Goal: Information Seeking & Learning: Learn about a topic

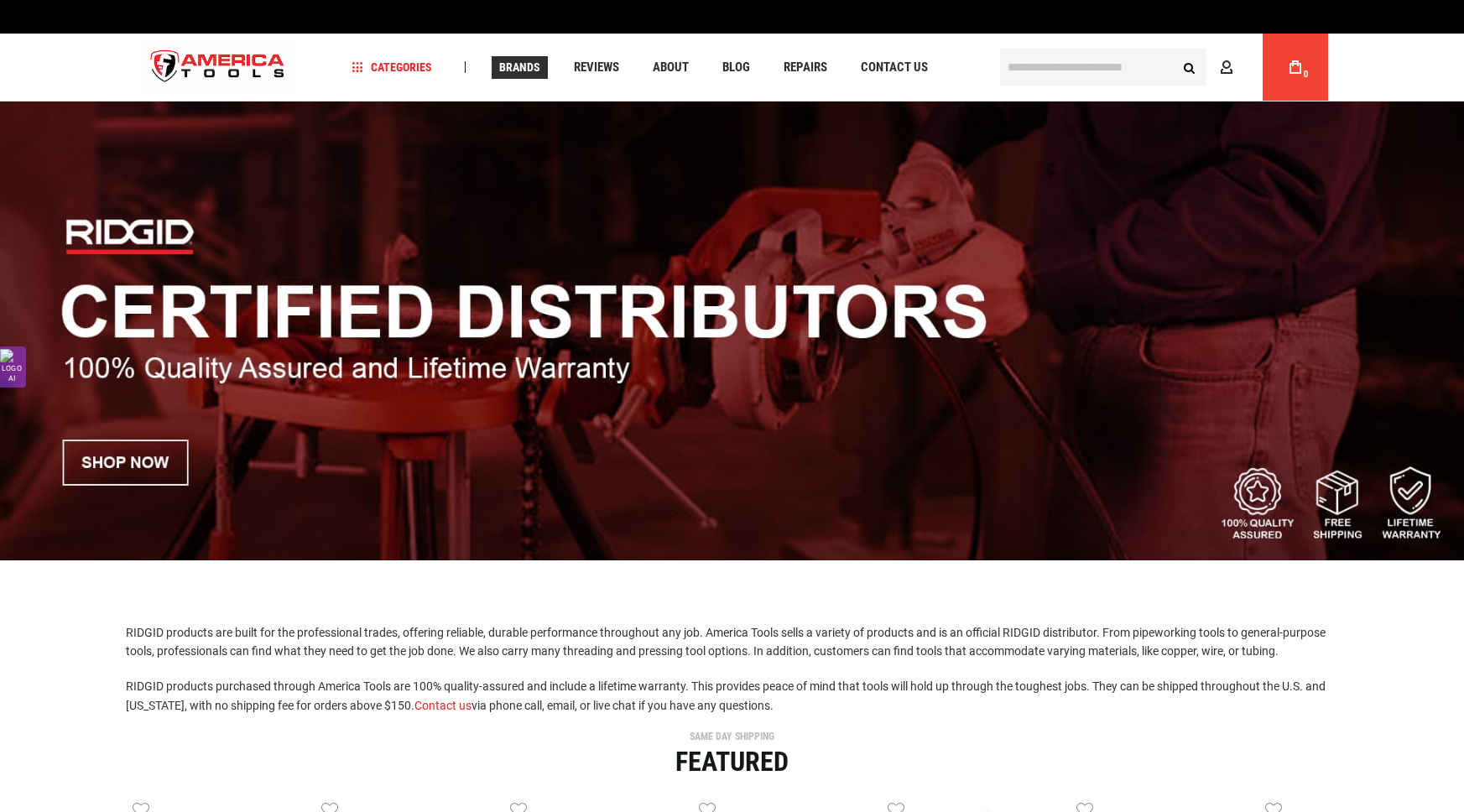
click at [524, 71] on span "Brands" at bounding box center [520, 67] width 41 height 12
click at [542, 78] on link "Brands" at bounding box center [520, 67] width 56 height 23
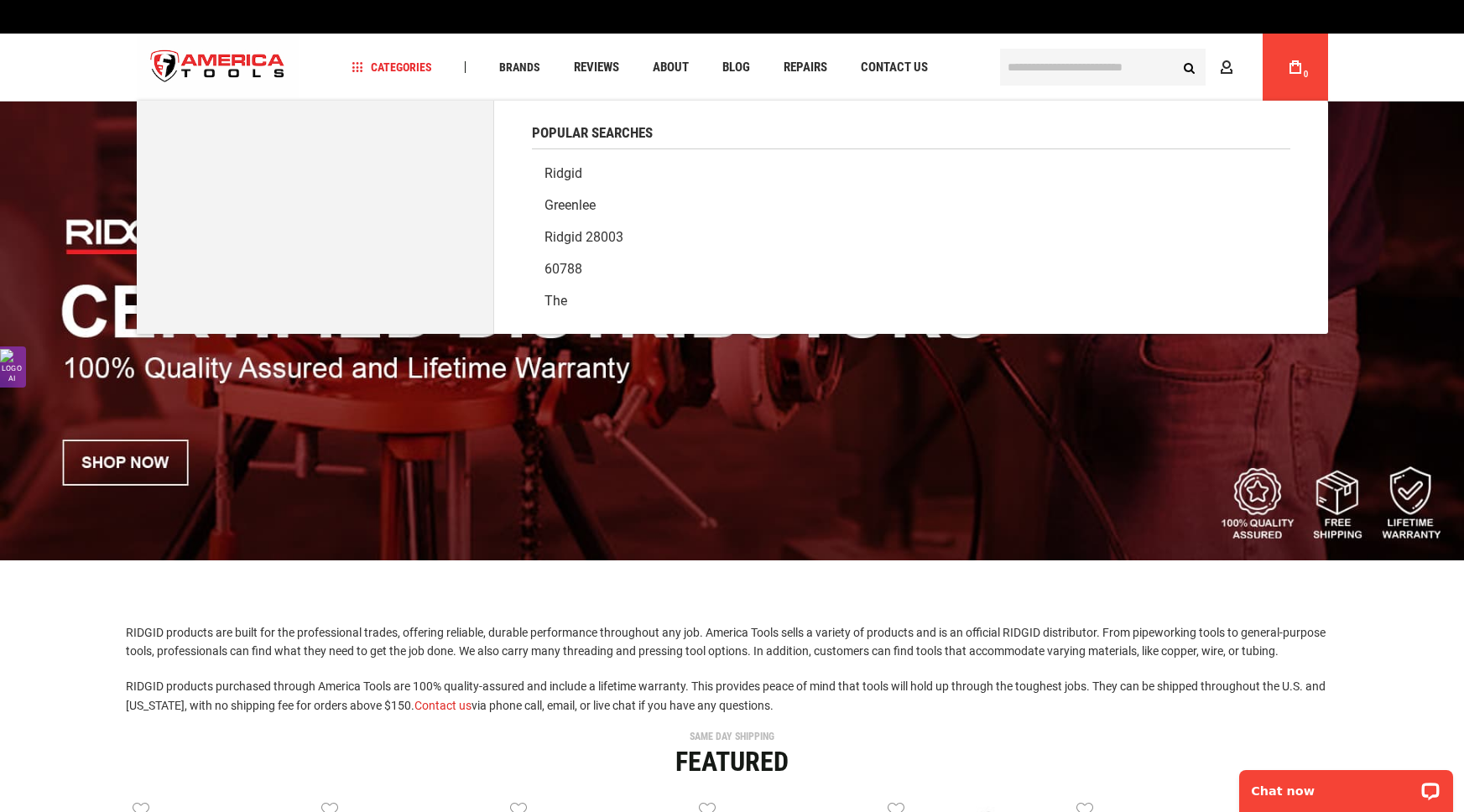
click at [1119, 66] on input "text" at bounding box center [1103, 67] width 205 height 37
click at [566, 168] on link "Ridgid" at bounding box center [910, 174] width 759 height 32
type input "******"
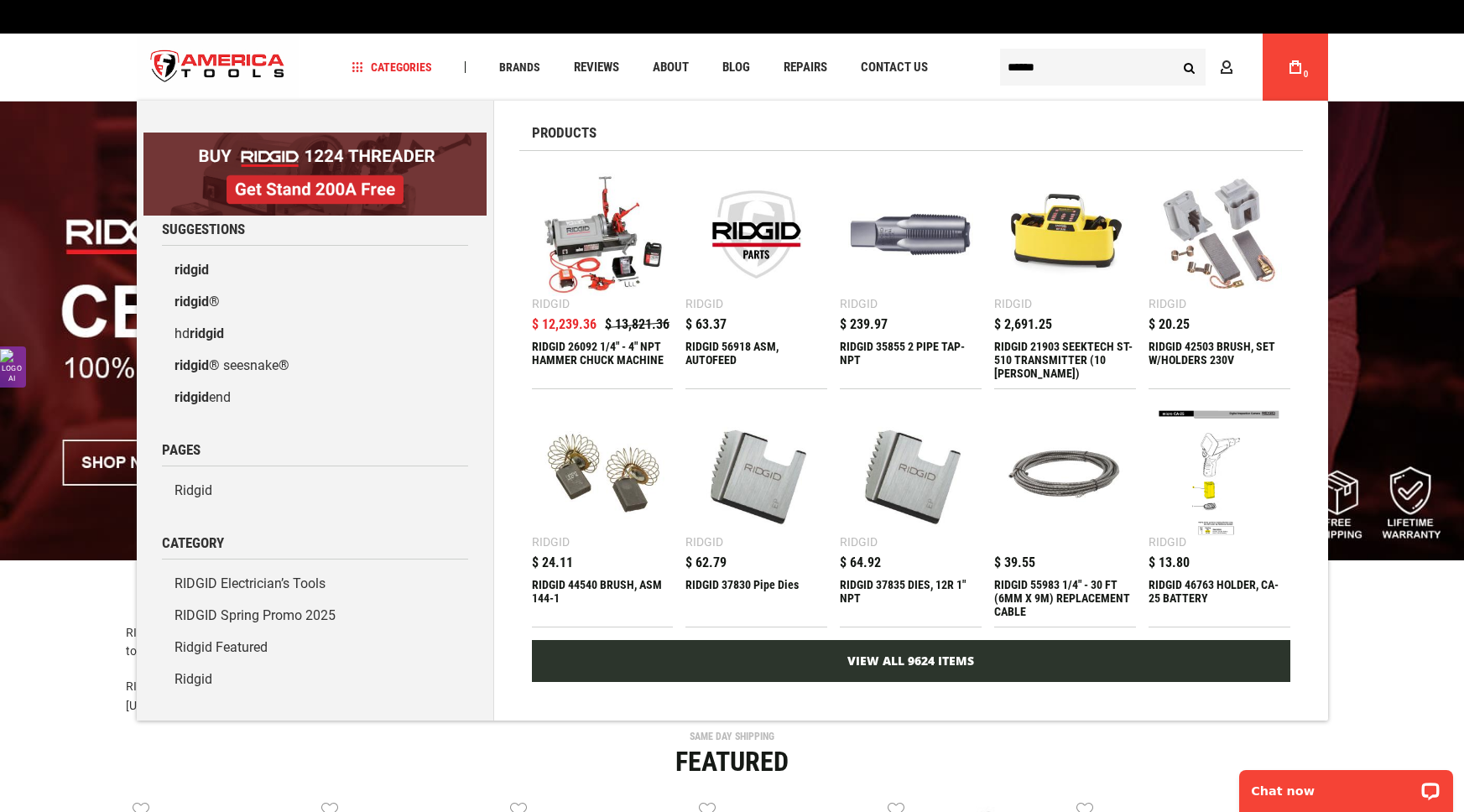
click at [882, 670] on link "View All 9624 Items" at bounding box center [910, 660] width 759 height 42
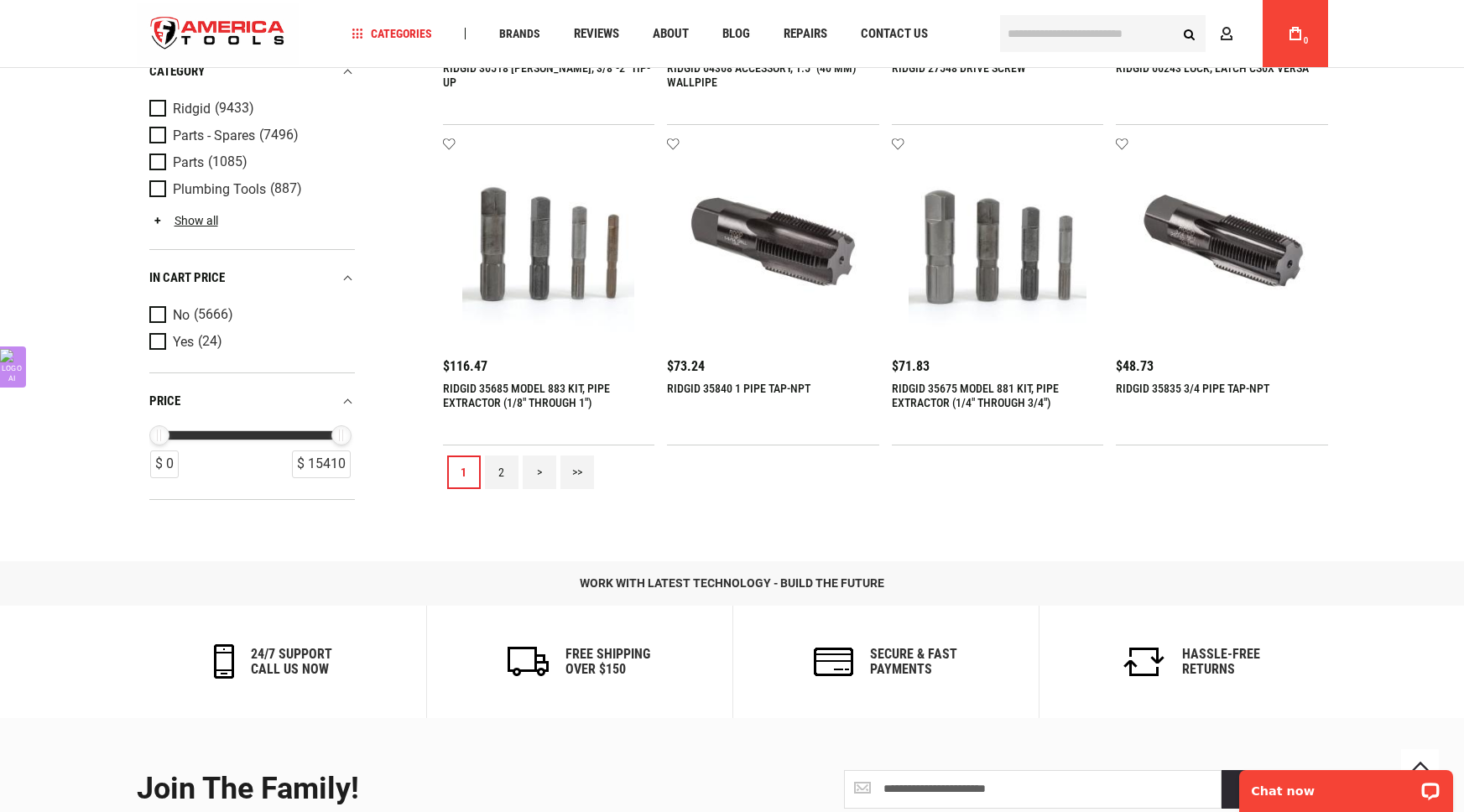
scroll to position [1958, 0]
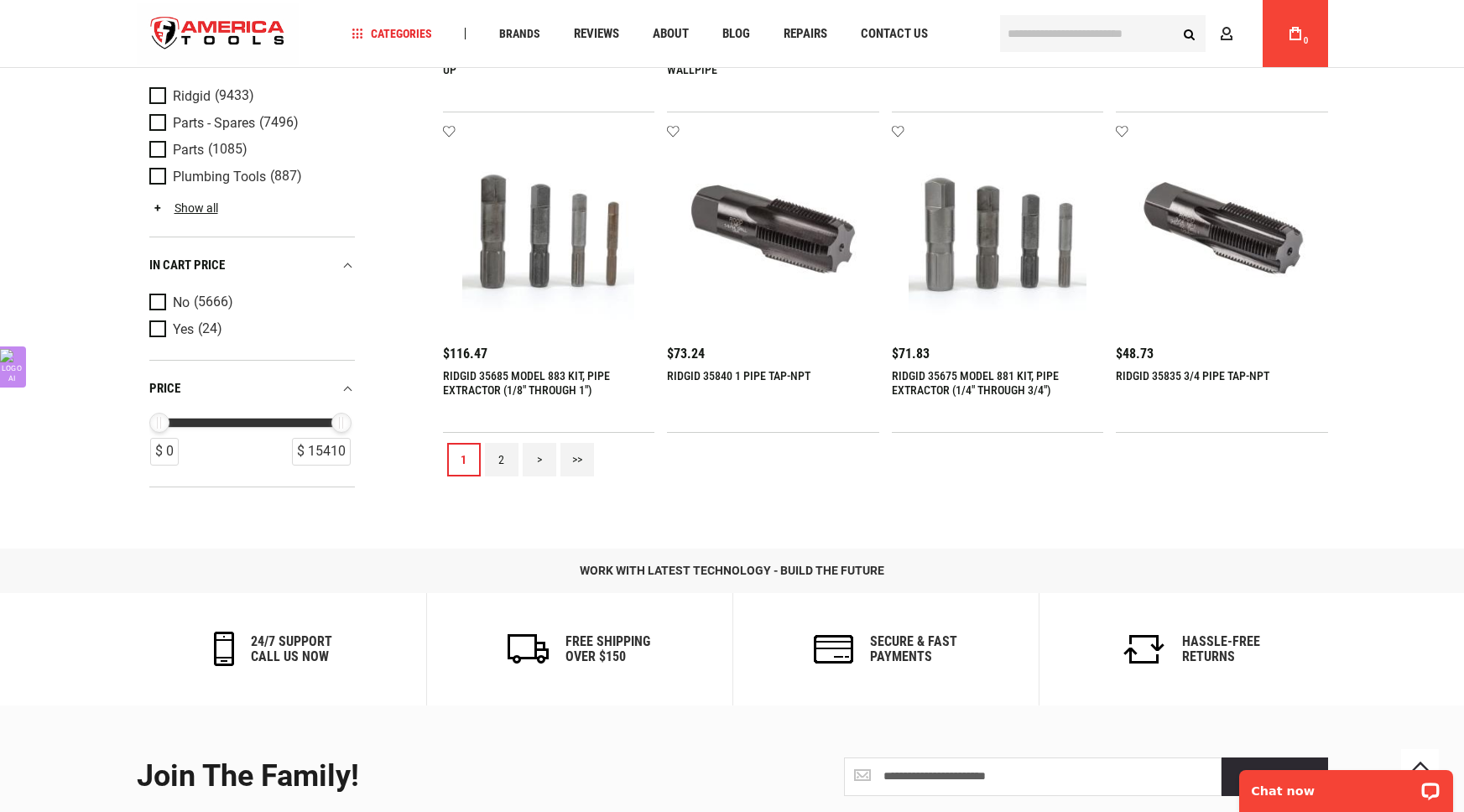
click at [491, 459] on link "2" at bounding box center [502, 460] width 34 height 34
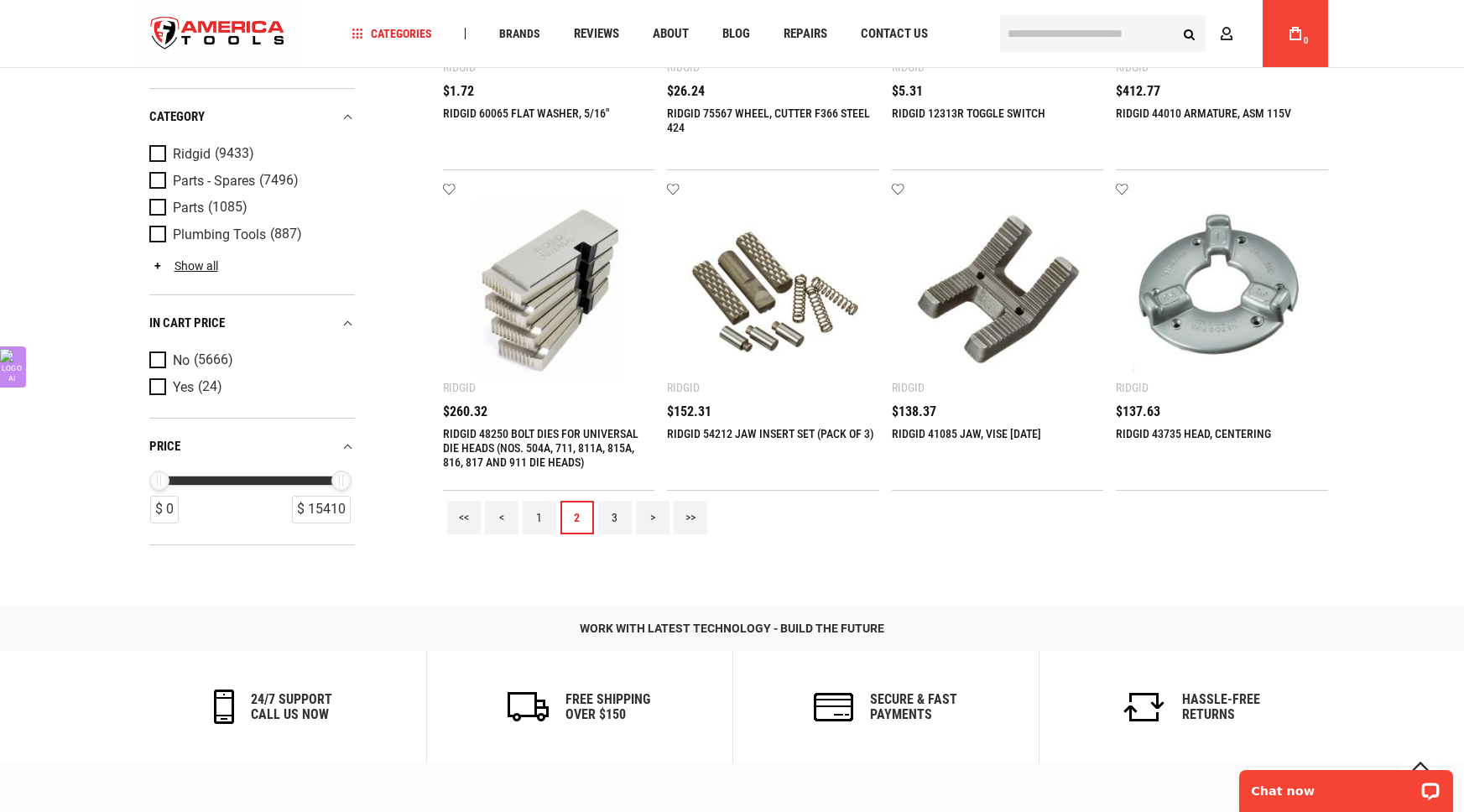
scroll to position [1968, 0]
